Goal: Task Accomplishment & Management: Manage account settings

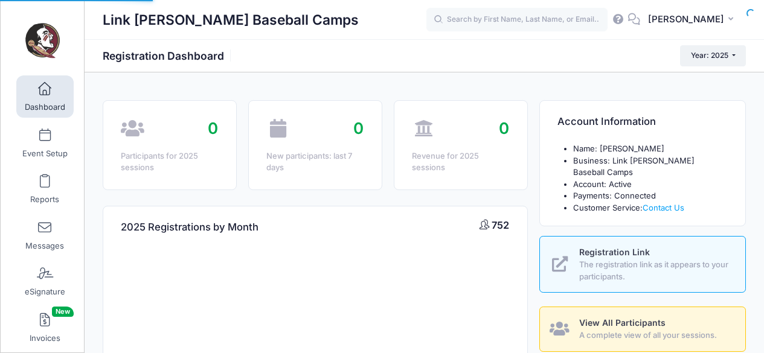
select select
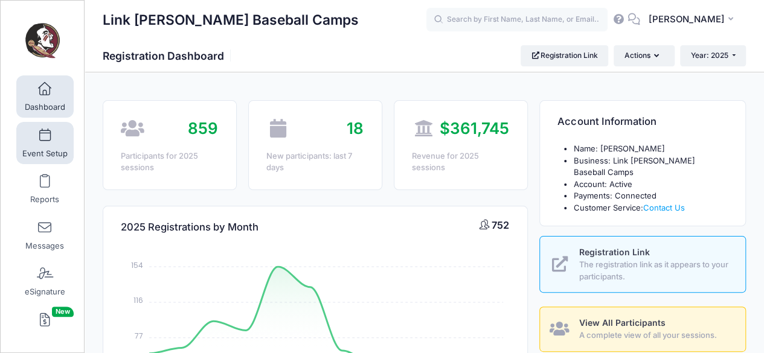
click at [62, 144] on link "Event Setup" at bounding box center [44, 143] width 57 height 42
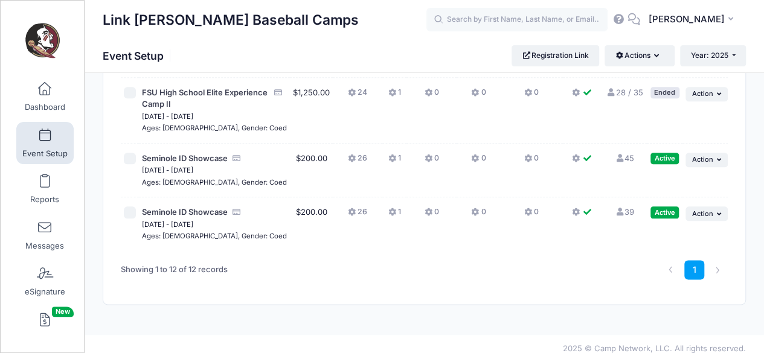
scroll to position [614, 0]
